Goal: Entertainment & Leisure: Consume media (video, audio)

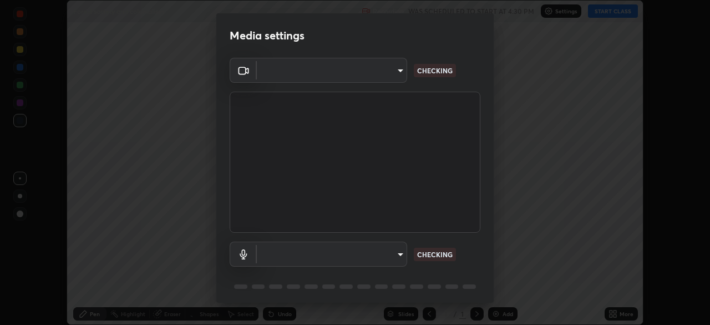
scroll to position [325, 710]
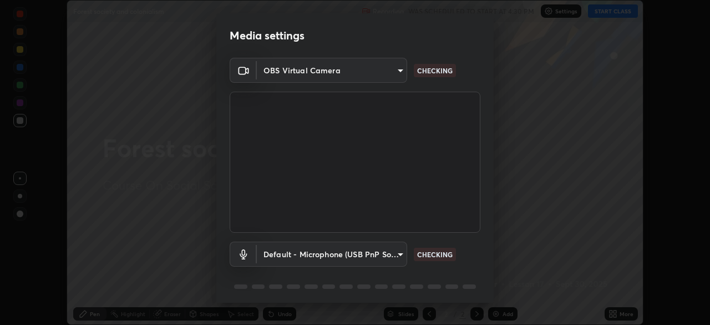
type input "39f420a8f8d33af7ad545f4bd8c914354ee6fe31ce268cb5502dc7cf40be593a"
type input "default"
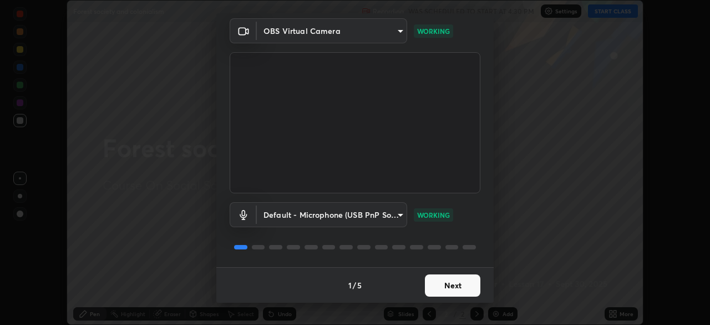
click at [455, 281] on button "Next" at bounding box center [452, 285] width 55 height 22
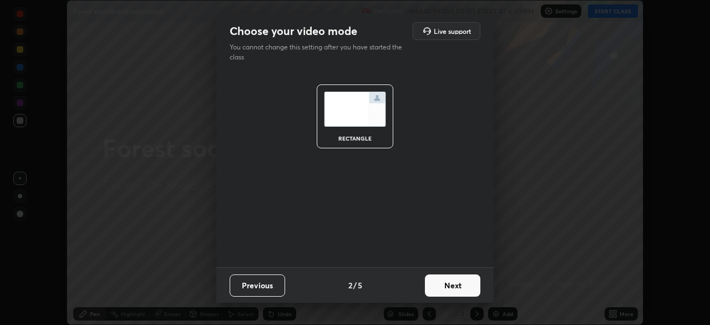
scroll to position [0, 0]
click at [455, 284] on button "Next" at bounding box center [452, 285] width 55 height 22
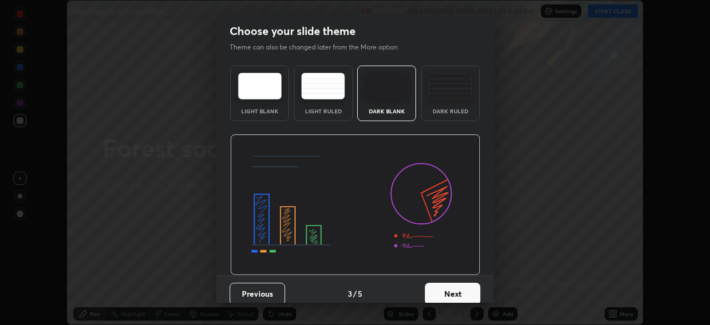
click at [453, 285] on button "Next" at bounding box center [452, 293] width 55 height 22
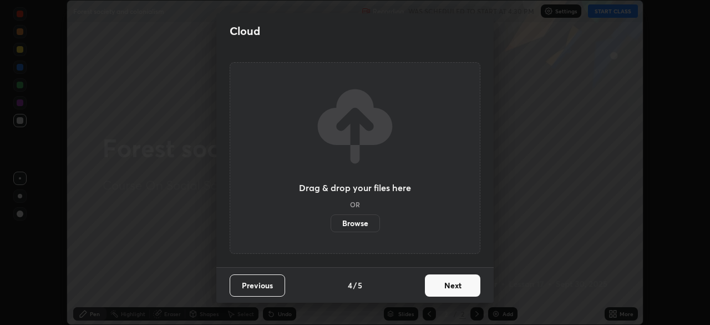
click at [455, 282] on button "Next" at bounding box center [452, 285] width 55 height 22
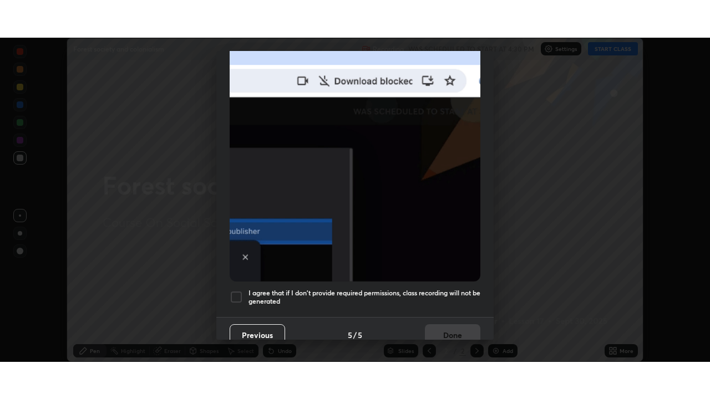
scroll to position [266, 0]
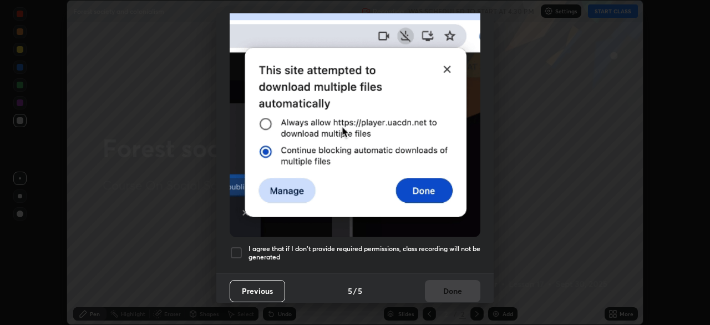
click at [413, 244] on h5 "I agree that if I don't provide required permissions, class recording will not …" at bounding box center [365, 252] width 232 height 17
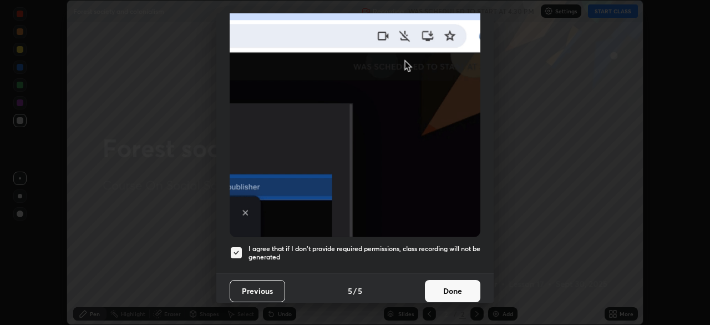
click at [452, 285] on button "Done" at bounding box center [452, 291] width 55 height 22
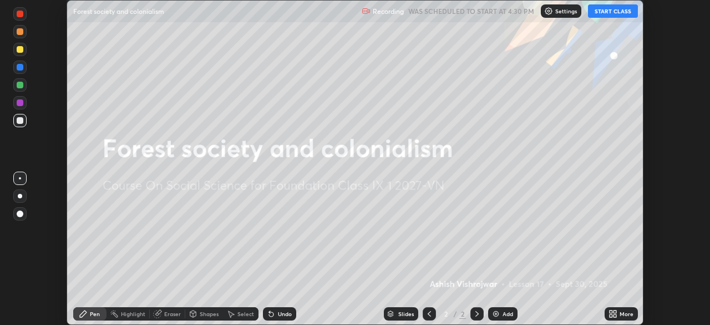
click at [596, 13] on button "START CLASS" at bounding box center [613, 10] width 50 height 13
click at [617, 312] on div "More" at bounding box center [621, 313] width 33 height 13
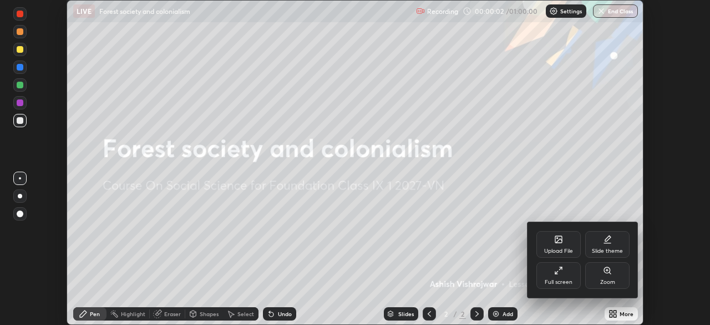
click at [569, 277] on div "Full screen" at bounding box center [558, 275] width 44 height 27
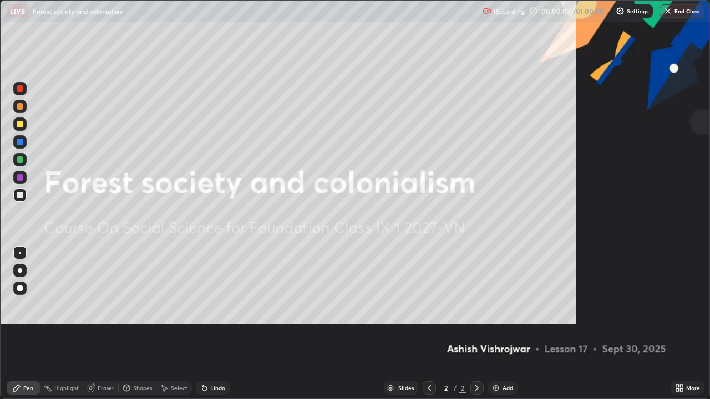
scroll to position [399, 710]
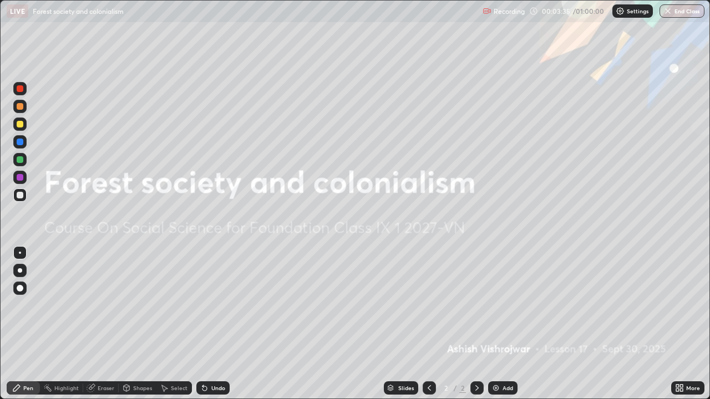
click at [496, 324] on div "Add" at bounding box center [502, 388] width 29 height 13
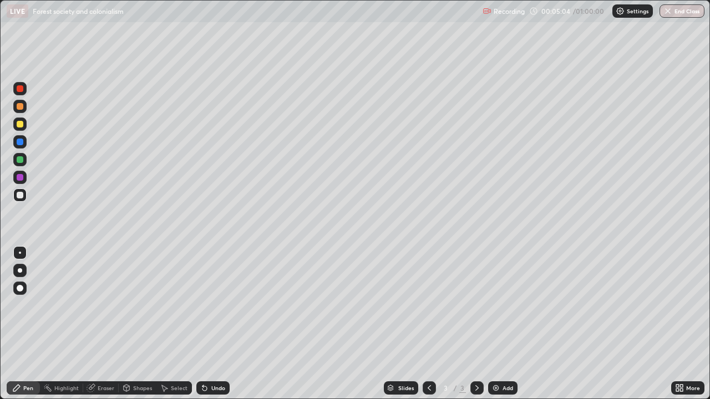
click at [92, 324] on icon at bounding box center [92, 387] width 6 height 6
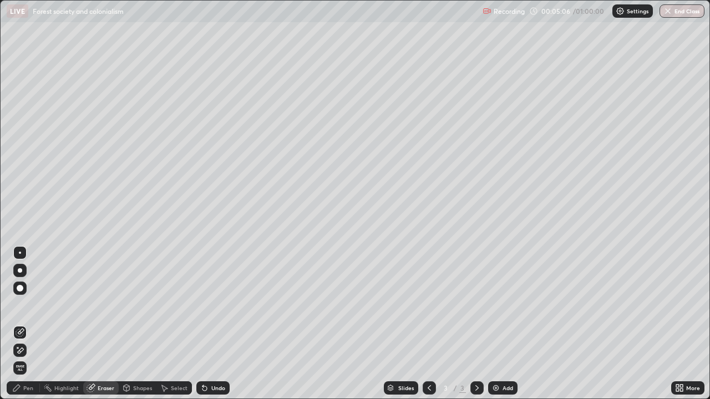
click at [21, 324] on icon at bounding box center [16, 388] width 9 height 9
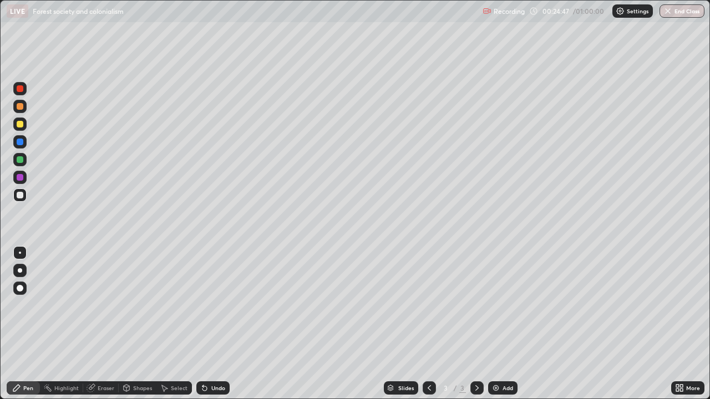
click at [499, 324] on img at bounding box center [495, 388] width 9 height 9
